Goal: Browse casually: Explore the website without a specific task or goal

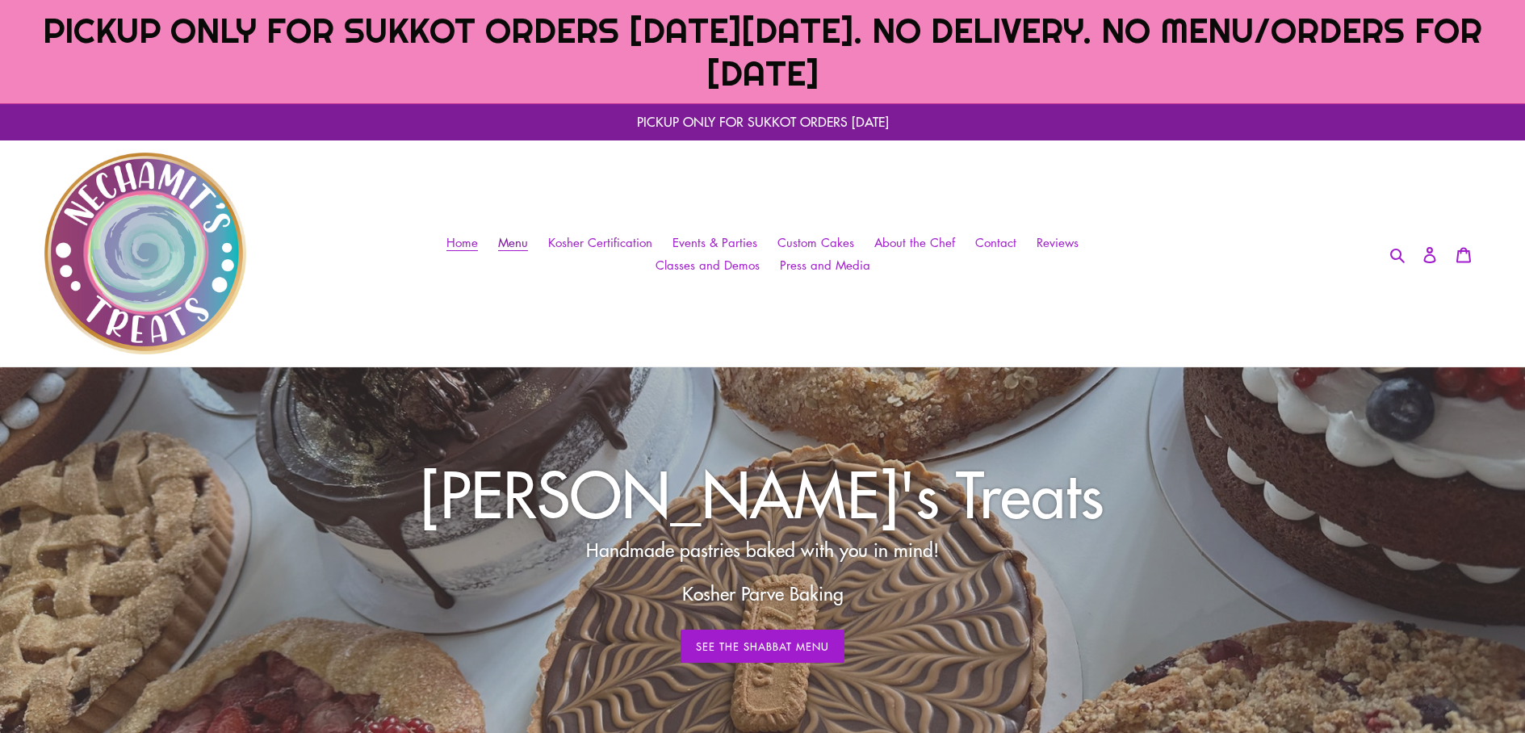
click at [527, 243] on span "Menu" at bounding box center [513, 242] width 30 height 17
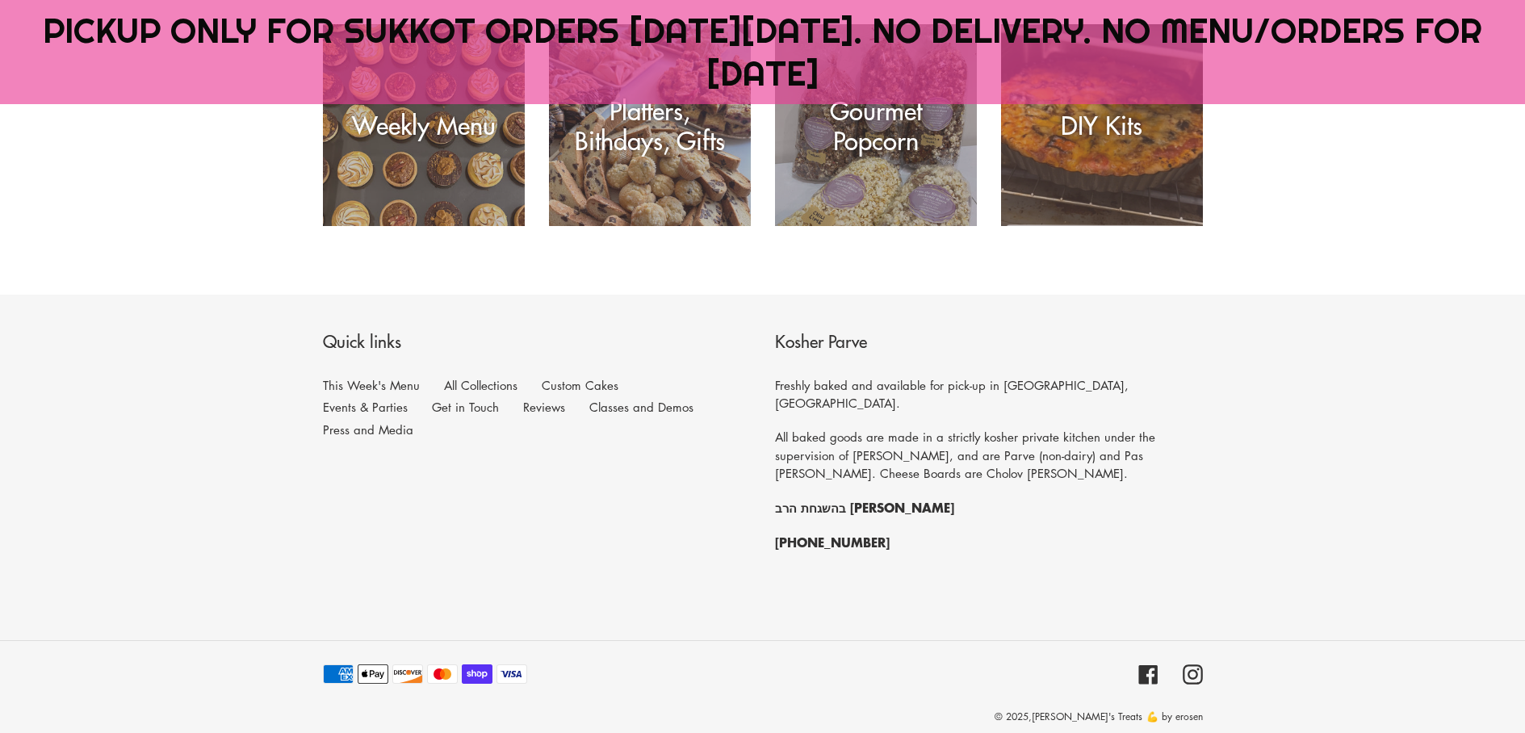
scroll to position [149, 0]
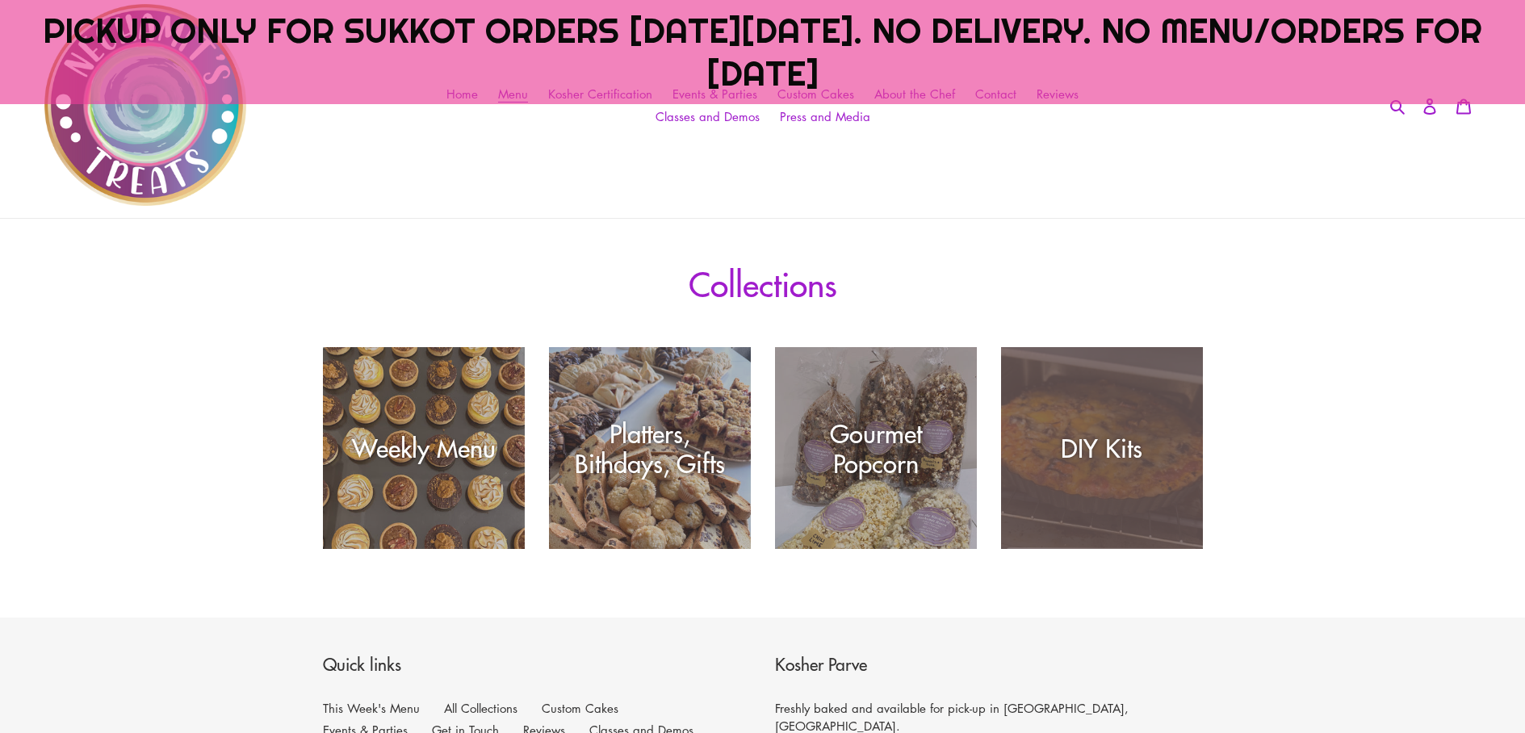
click at [1118, 549] on div "DIY Kits" at bounding box center [1102, 549] width 202 height 0
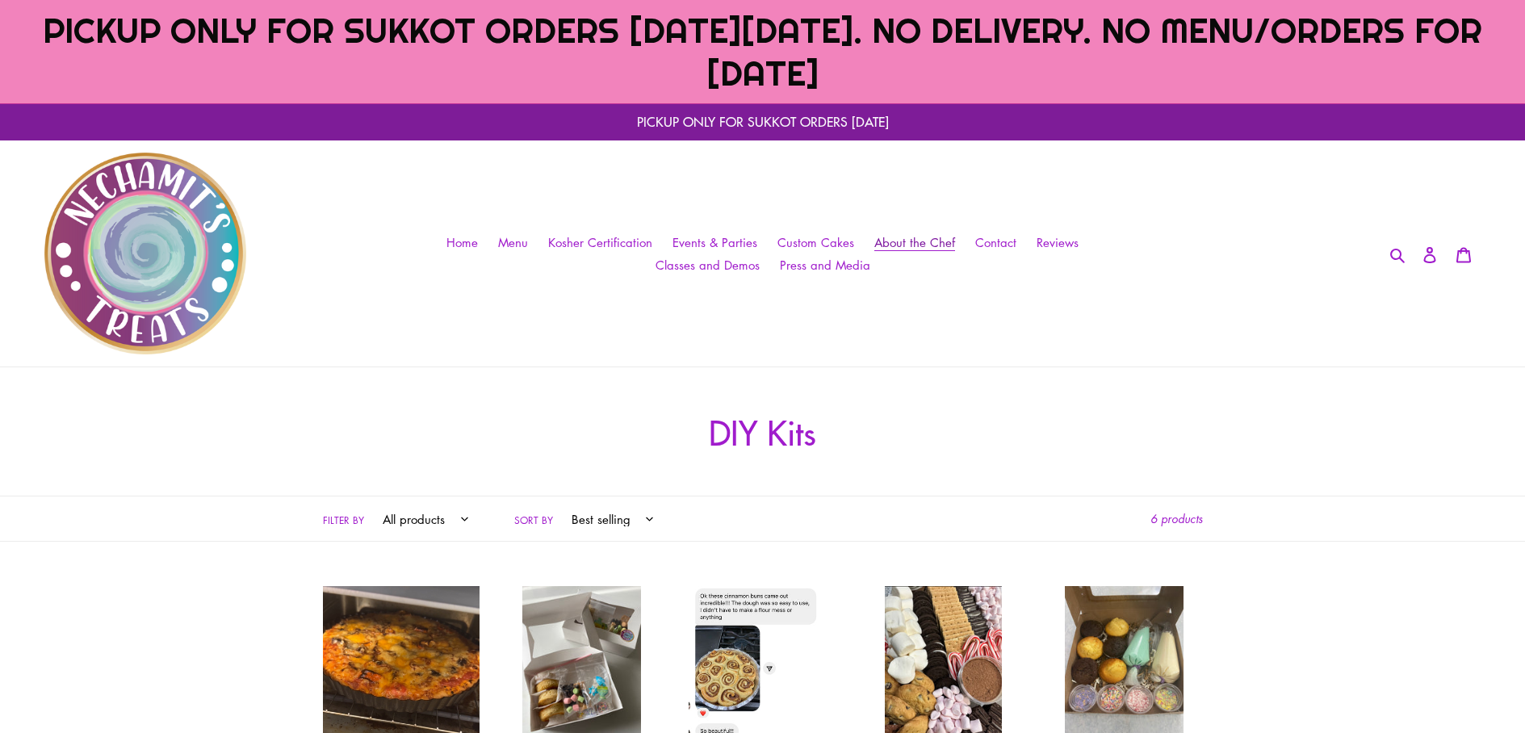
click at [902, 233] on link "About the Chef" at bounding box center [914, 242] width 97 height 23
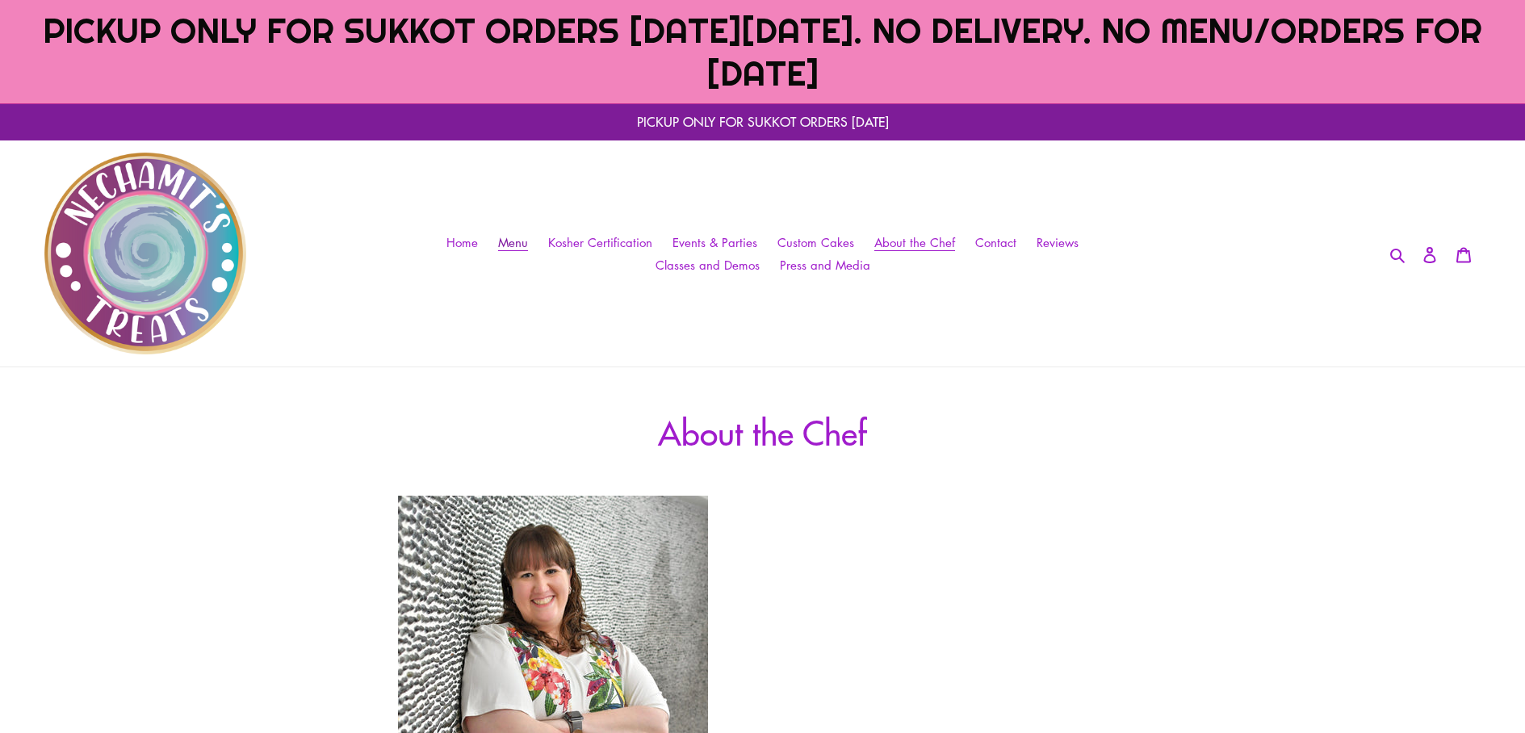
click at [517, 243] on span "Menu" at bounding box center [513, 242] width 30 height 17
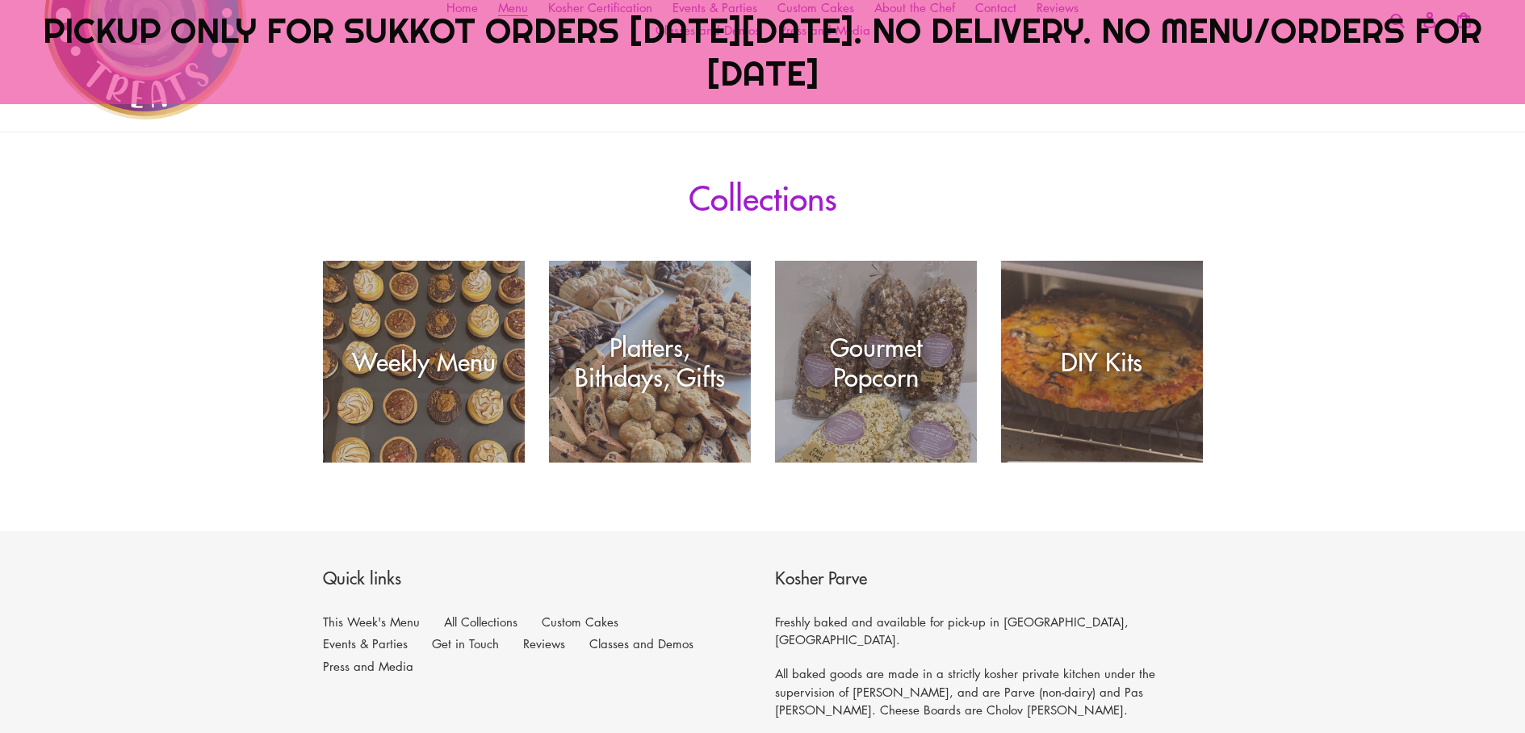
scroll to position [323, 0]
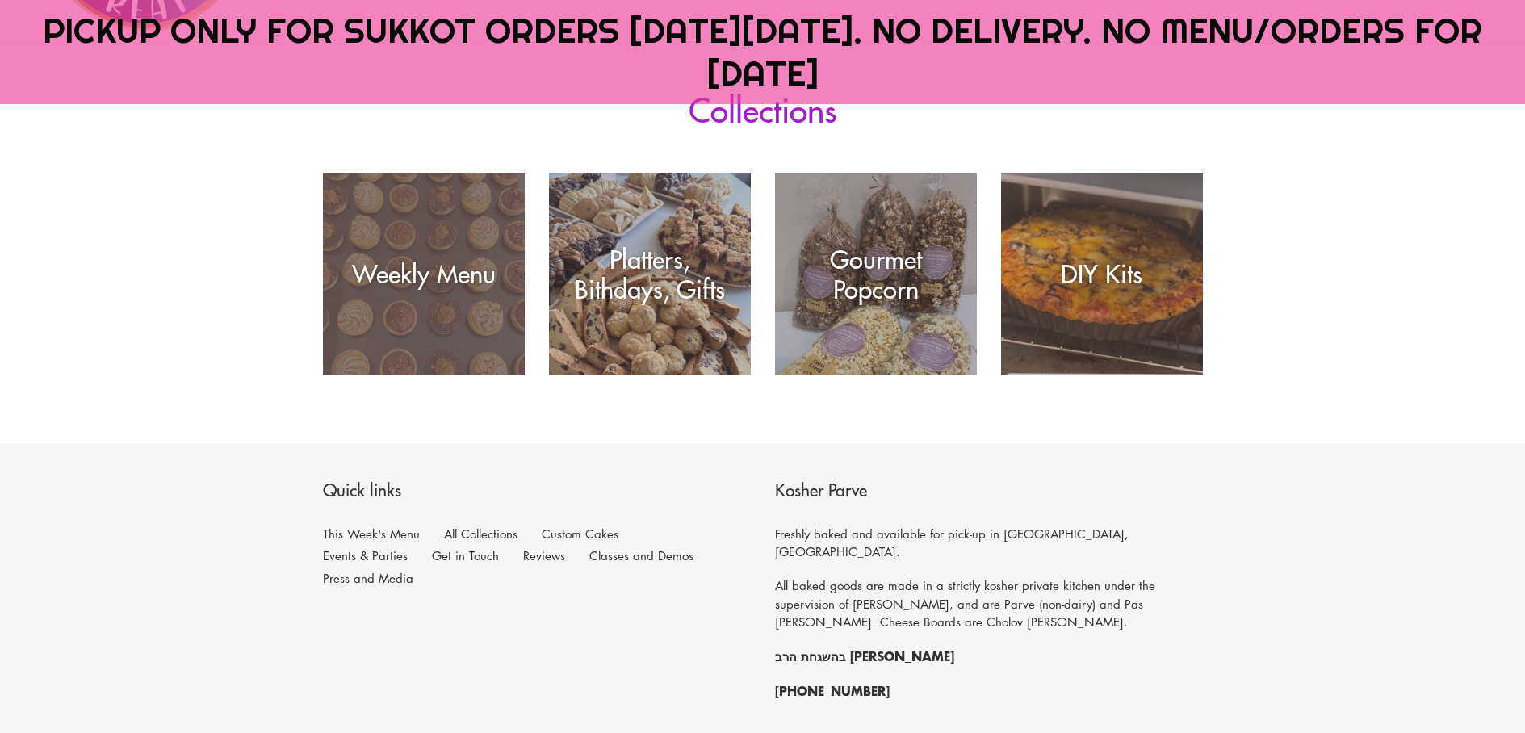
click at [416, 375] on div "Weekly Menu" at bounding box center [424, 375] width 202 height 0
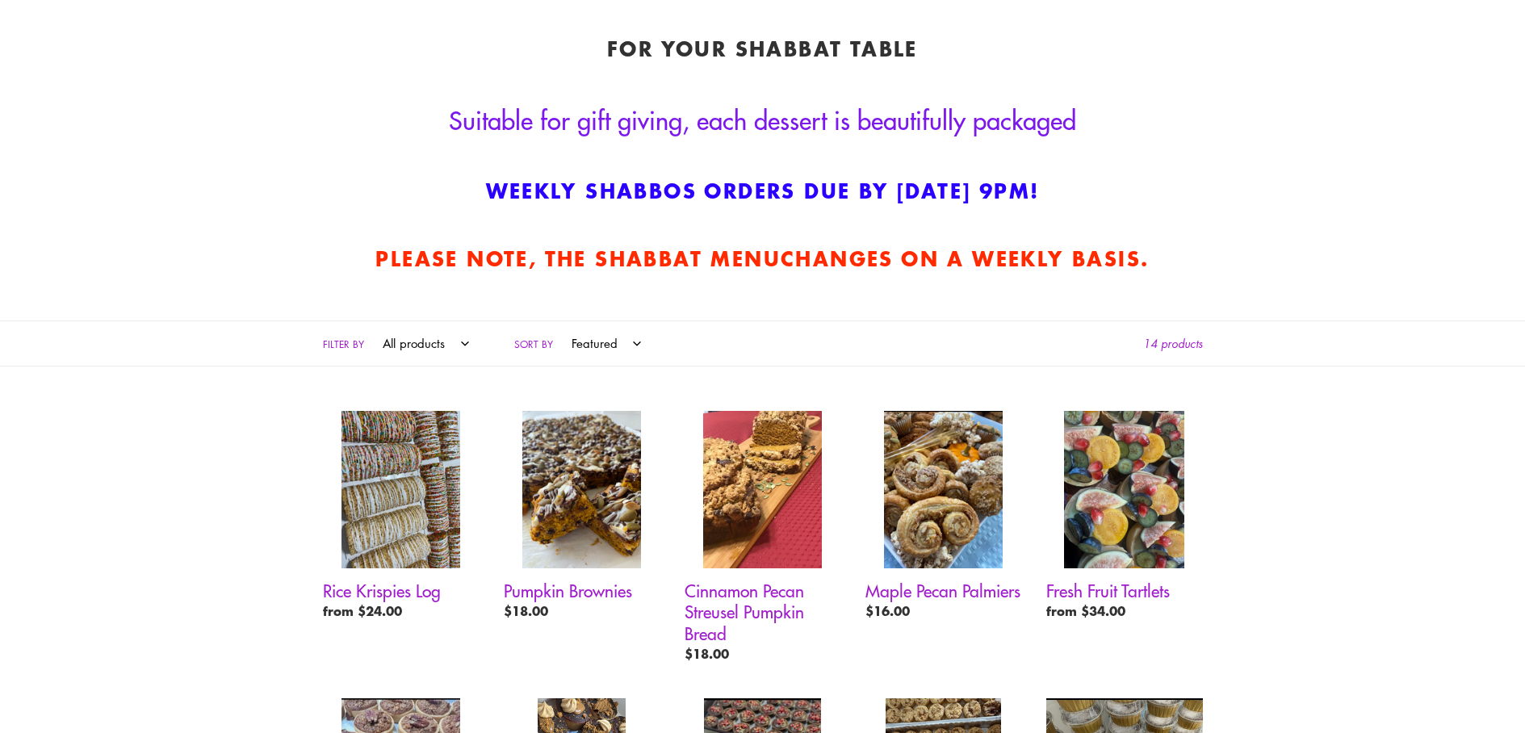
scroll to position [669, 0]
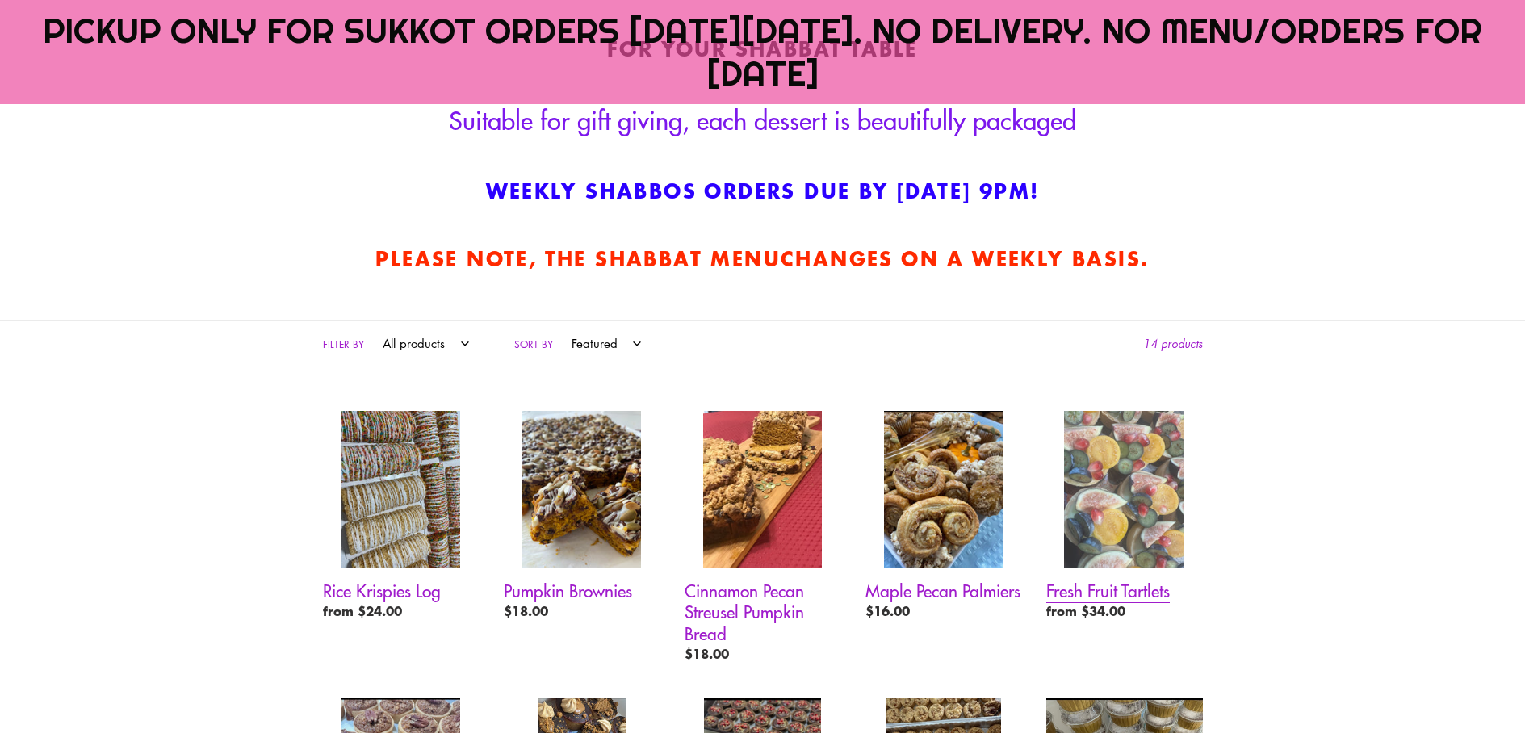
click at [1112, 450] on link "Fresh Fruit Tartlets" at bounding box center [1124, 519] width 157 height 216
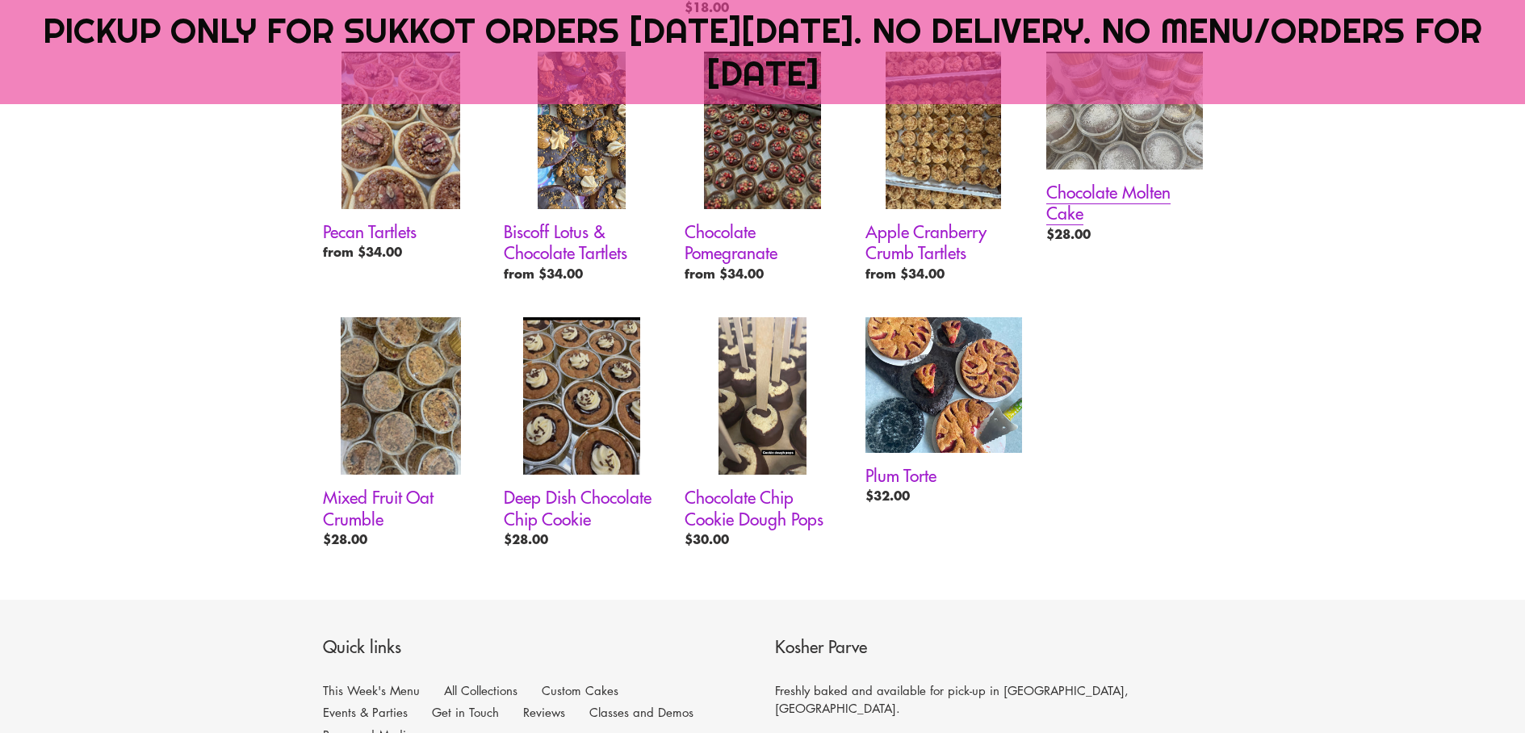
scroll to position [1315, 0]
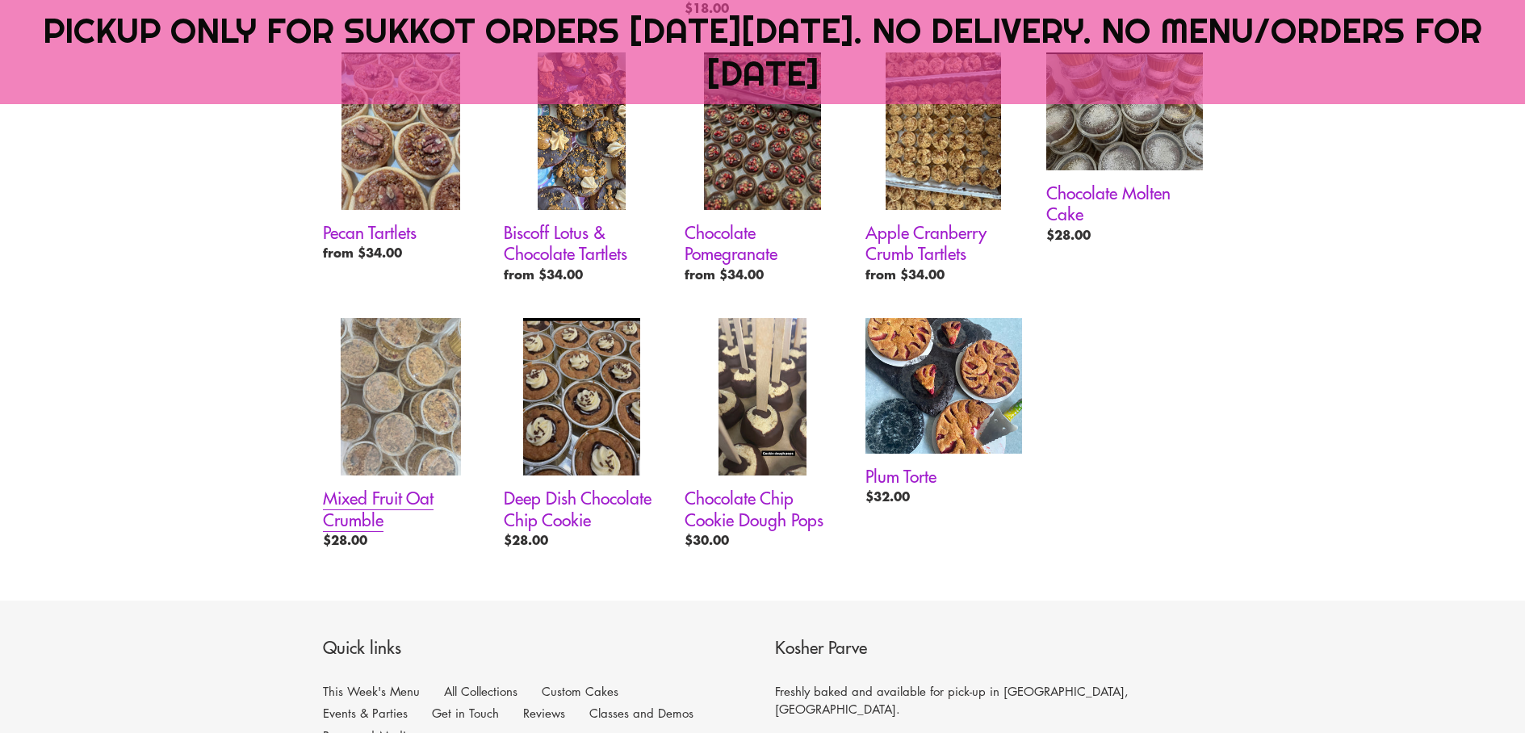
click at [386, 409] on link "Mixed Fruit Oat Crumble" at bounding box center [401, 436] width 157 height 237
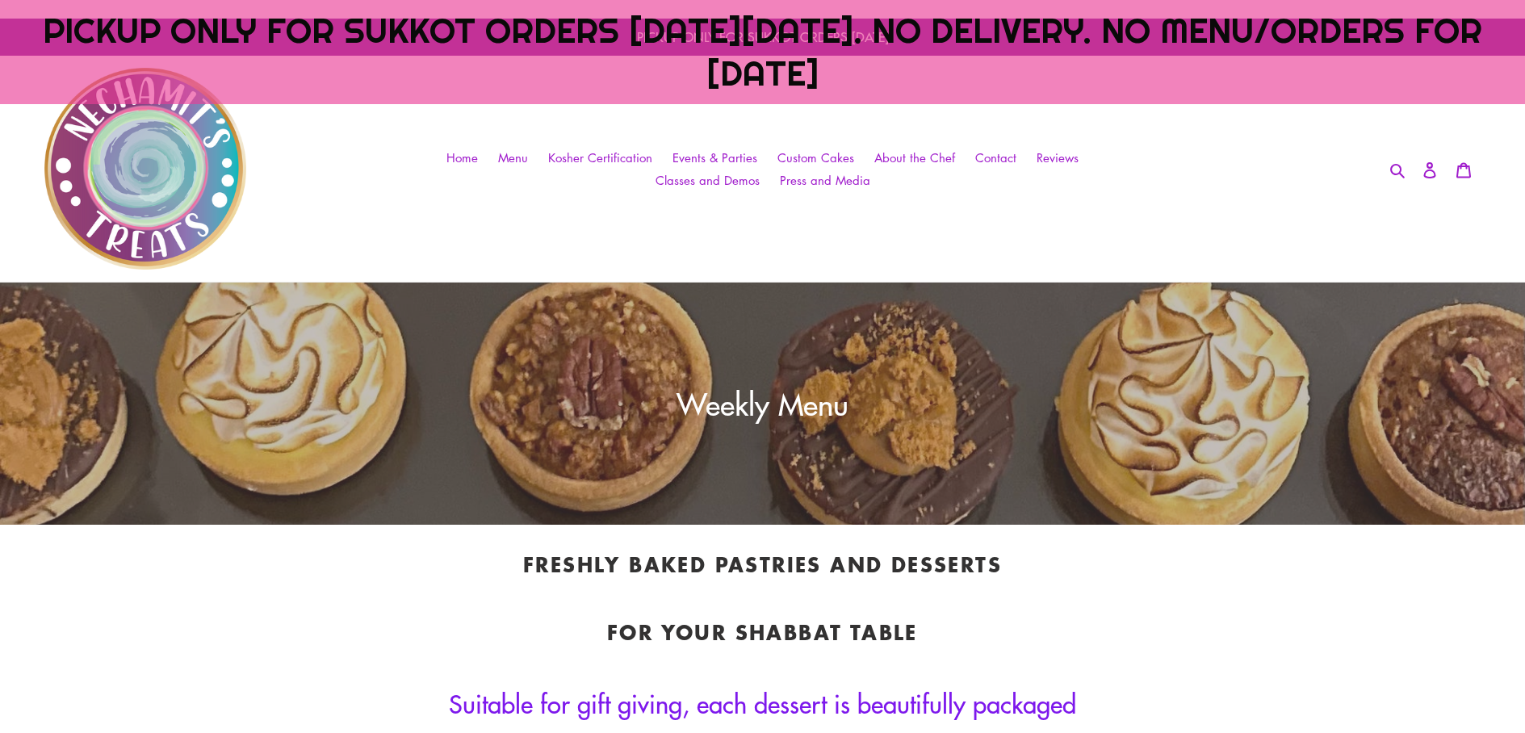
scroll to position [0, 0]
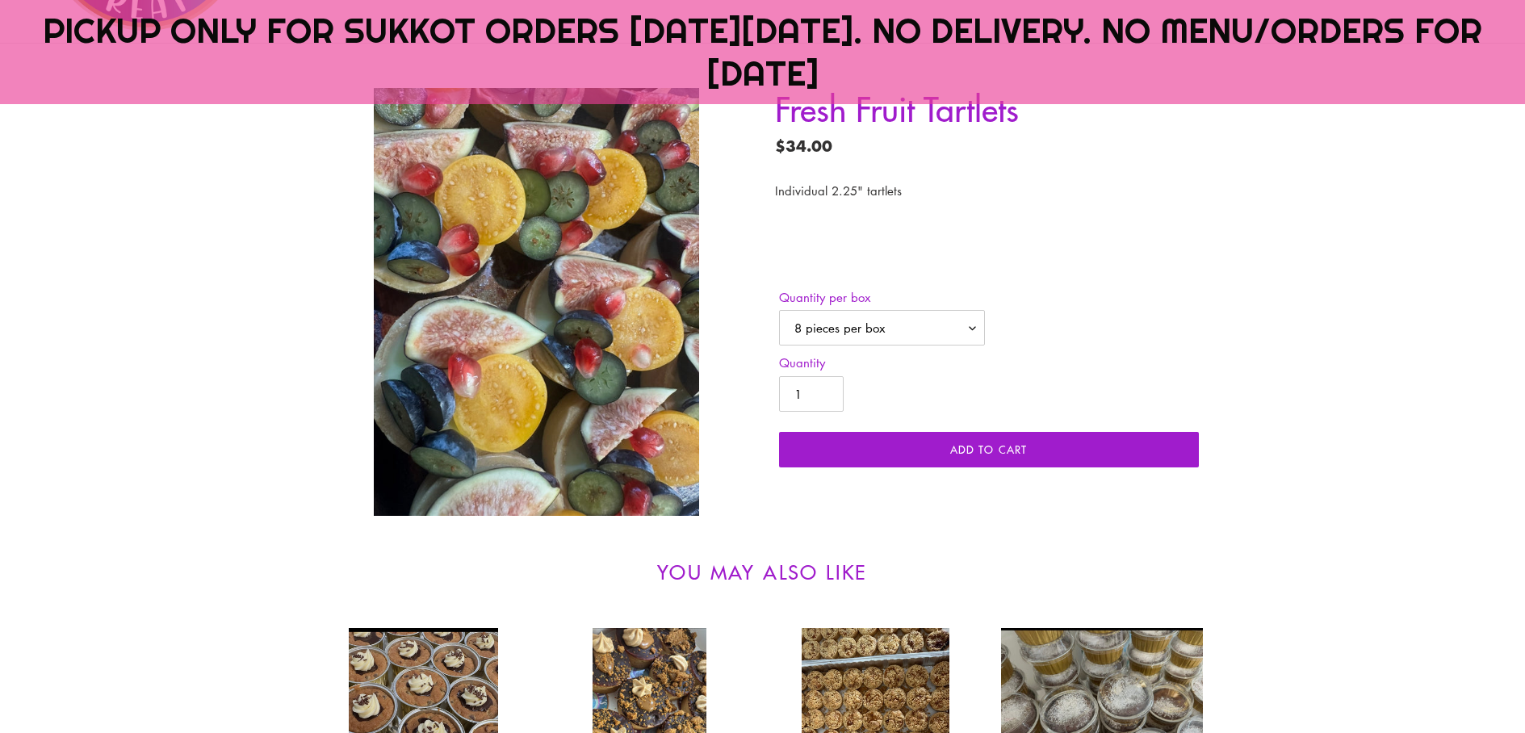
scroll to position [646, 0]
